Goal: Task Accomplishment & Management: Manage account settings

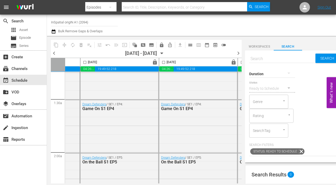
scroll to position [133, 129]
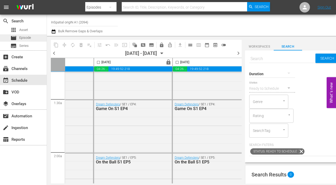
click at [31, 38] on div "movie Episode" at bounding box center [23, 37] width 47 height 7
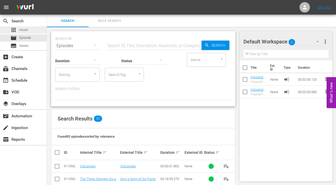
click at [24, 29] on span "Asset" at bounding box center [23, 29] width 9 height 5
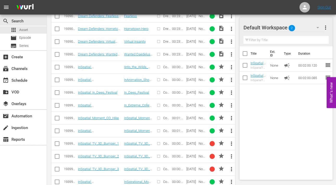
scroll to position [1356, 0]
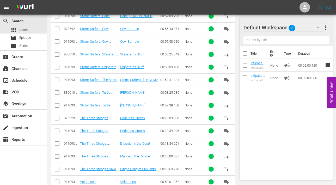
scroll to position [1148, 0]
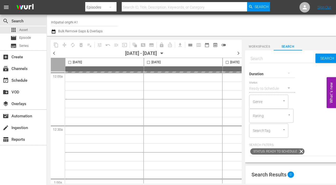
scroll to position [0, 2]
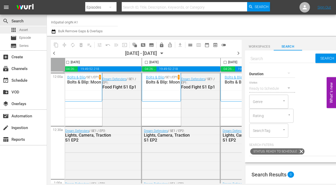
click at [26, 33] on div "apps Asset" at bounding box center [18, 29] width 17 height 7
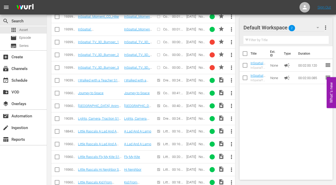
scroll to position [1048, 0]
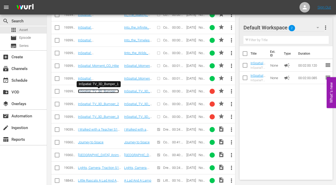
click at [98, 91] on link "InSpatial: TV_3D_Bumper_1" at bounding box center [98, 91] width 41 height 4
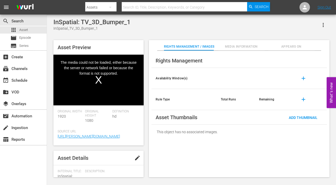
click at [99, 80] on div "Video Player" at bounding box center [98, 76] width 90 height 43
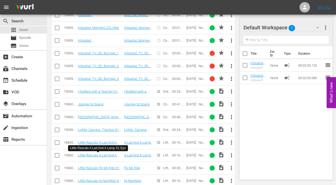
scroll to position [1084, 0]
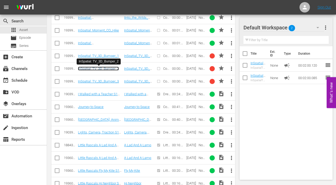
click at [100, 68] on link "InSpatial: TV_3D_Bumper_2" at bounding box center [98, 69] width 41 height 4
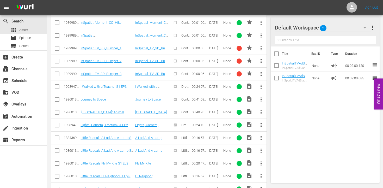
scroll to position [1055, 0]
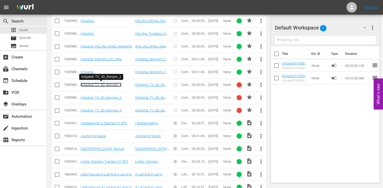
click at [97, 84] on link "InSpatial: TV_3D_Bumper_1" at bounding box center [101, 85] width 41 height 4
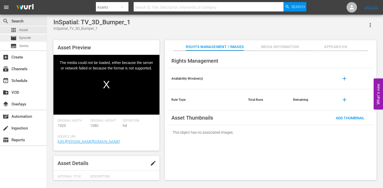
click at [28, 38] on span "Episode" at bounding box center [25, 37] width 12 height 5
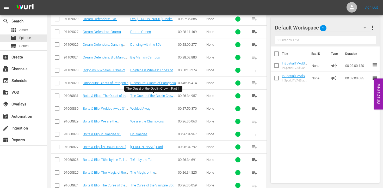
scroll to position [697, 0]
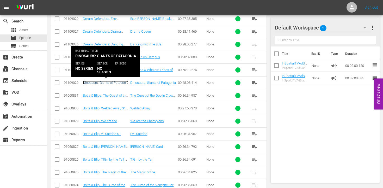
click at [100, 82] on link "Dinosaurs: Giants of Patagonia" at bounding box center [106, 83] width 46 height 4
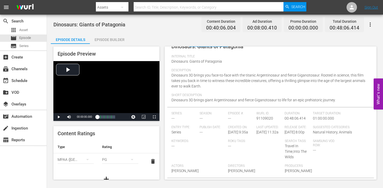
scroll to position [10, 0]
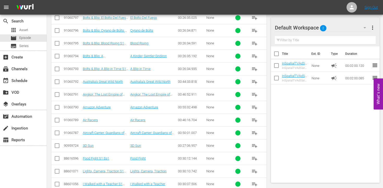
scroll to position [1044, 0]
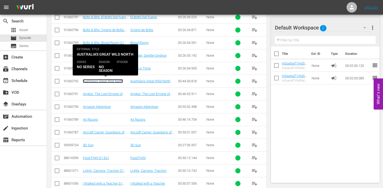
click at [101, 81] on link "Australia's Great Wild North" at bounding box center [103, 81] width 40 height 4
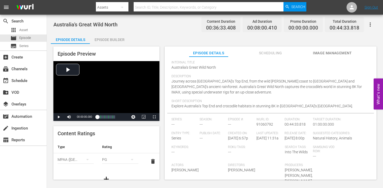
scroll to position [10, 0]
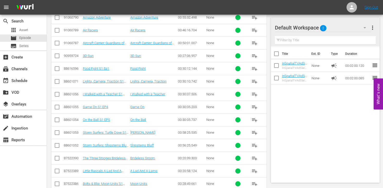
scroll to position [1073, 0]
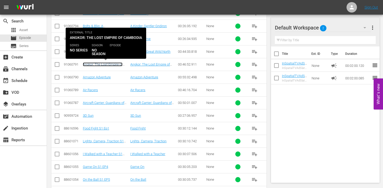
click at [105, 65] on link "Angkor: The Lost Empire of Cambodia" at bounding box center [103, 66] width 40 height 8
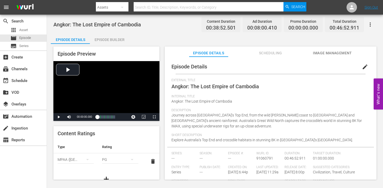
scroll to position [1, 0]
click at [362, 65] on span "edit" at bounding box center [365, 66] width 6 height 6
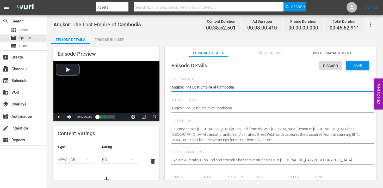
type input "No Series"
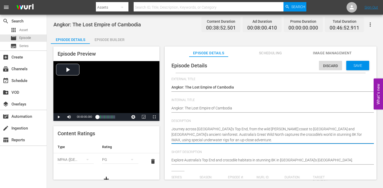
drag, startPoint x: 203, startPoint y: 140, endPoint x: 174, endPoint y: 129, distance: 30.1
paste textarea "At the height of its power between the 9th and 15th centuries, Angkor was a res…"
type textarea "At the height of its power between the 9th and 15th centuries, Angkor was a res…"
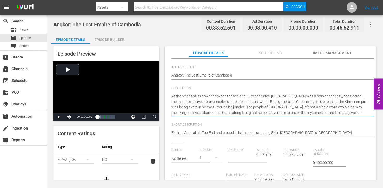
scroll to position [33, 0]
drag, startPoint x: 191, startPoint y: 113, endPoint x: 299, endPoint y: 113, distance: 108.5
click at [354, 115] on textarea "Journey across Australia’s Top End, from the wild Kimberley coast to Arnhem Lan…" at bounding box center [270, 105] width 196 height 22
type textarea "At the height of its power between the 9th and 15th centuries, Angkor was a res…"
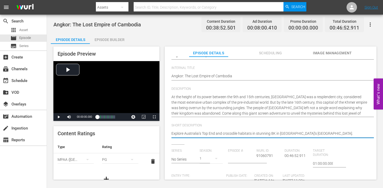
click at [200, 132] on textarea "Explore Australia’s Top End and crocodile habitats in stunning 8K in Australia’…" at bounding box center [270, 134] width 196 height 6
click at [200, 132] on textarea "Explore Australia’s Top End and crocodile habitats in stunning 8K in Australia’…" at bounding box center [267, 134] width 196 height 6
paste textarea "Come along this giant screen adventure to unveil the mysteries behind this lost…"
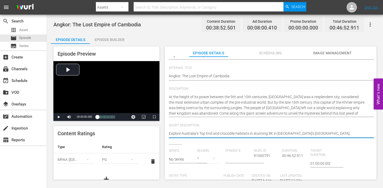
type textarea "Come along this giant screen adventure to unveil the mysteries behind this lost…"
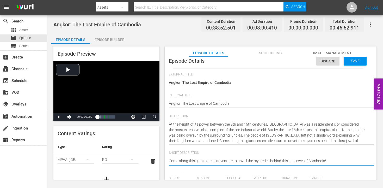
scroll to position [1, 0]
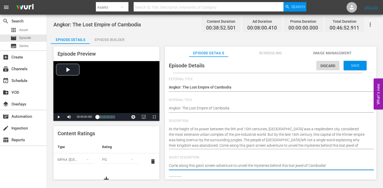
type textarea "Come along this giant screen adventure to unveil the mysteries behind this lost…"
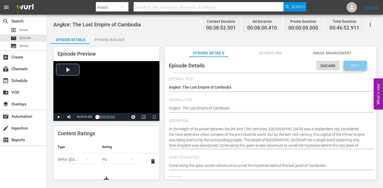
click at [353, 65] on span "Save" at bounding box center [355, 65] width 17 height 4
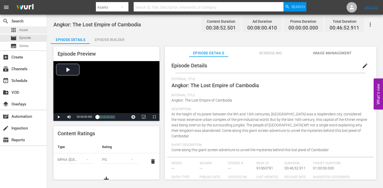
click at [27, 29] on span "Asset" at bounding box center [23, 29] width 9 height 5
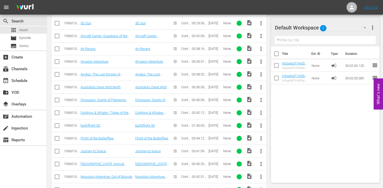
scroll to position [422, 0]
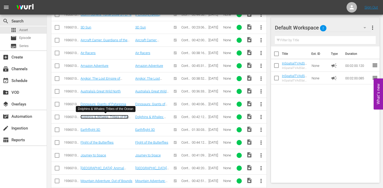
click at [105, 116] on link "Dolphins & Whales: Tribes of the Ocean" at bounding box center [105, 119] width 48 height 8
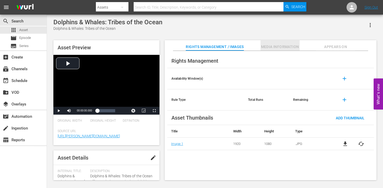
click at [276, 48] on span "Media Information" at bounding box center [280, 47] width 39 height 7
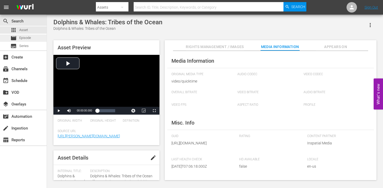
click at [24, 37] on span "Episode" at bounding box center [25, 37] width 12 height 5
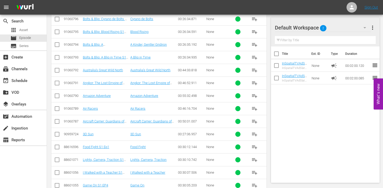
scroll to position [1056, 0]
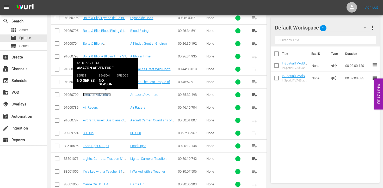
click at [93, 94] on link "Amazon Adventure" at bounding box center [97, 95] width 28 height 4
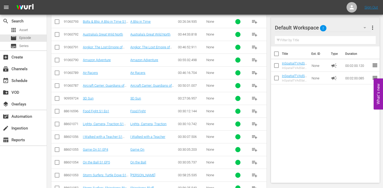
scroll to position [1102, 0]
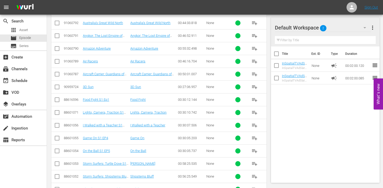
click at [58, 74] on input "checkbox" at bounding box center [57, 75] width 6 height 6
checkbox input "true"
click at [57, 87] on input "checkbox" at bounding box center [57, 88] width 6 height 6
checkbox input "false"
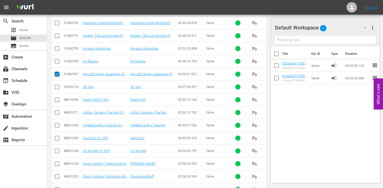
click at [57, 74] on input "checkbox" at bounding box center [57, 75] width 6 height 6
checkbox input "false"
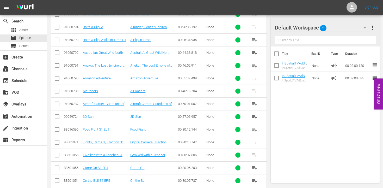
scroll to position [1069, 0]
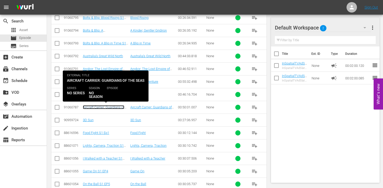
click at [94, 108] on link "Aircraft Carrier: Guardians of the Seas" at bounding box center [103, 109] width 41 height 8
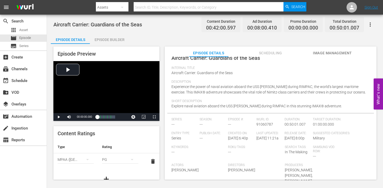
scroll to position [10, 0]
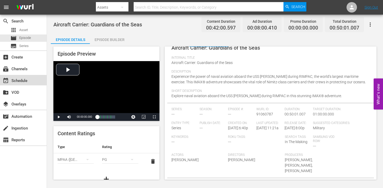
click at [25, 82] on div "event_available Schedule" at bounding box center [14, 79] width 29 height 5
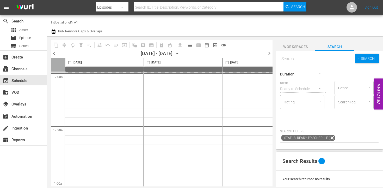
scroll to position [0, 0]
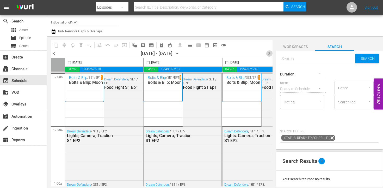
click at [269, 52] on span "chevron_right" at bounding box center [269, 53] width 7 height 7
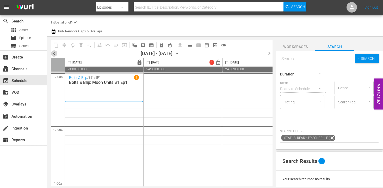
drag, startPoint x: 54, startPoint y: 53, endPoint x: 58, endPoint y: 57, distance: 5.4
click at [54, 53] on span "chevron_left" at bounding box center [54, 53] width 7 height 7
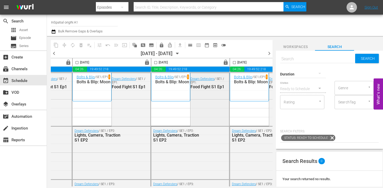
scroll to position [0, 229]
click at [156, 63] on input "checkbox" at bounding box center [156, 63] width 6 height 6
checkbox input "true"
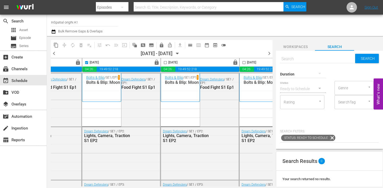
scroll to position [0, 300]
